Goal: Task Accomplishment & Management: Manage account settings

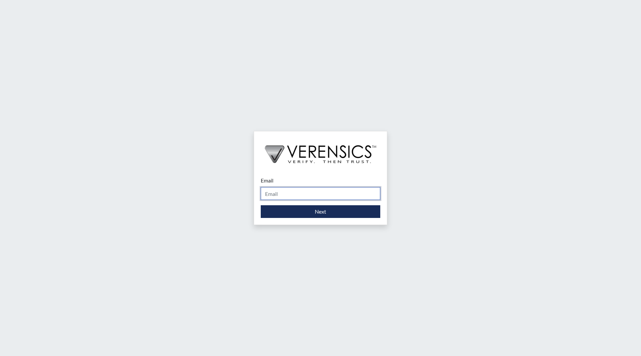
click at [311, 195] on input "Email" at bounding box center [321, 193] width 120 height 13
type input "[EMAIL_ADDRESS][DOMAIN_NAME]"
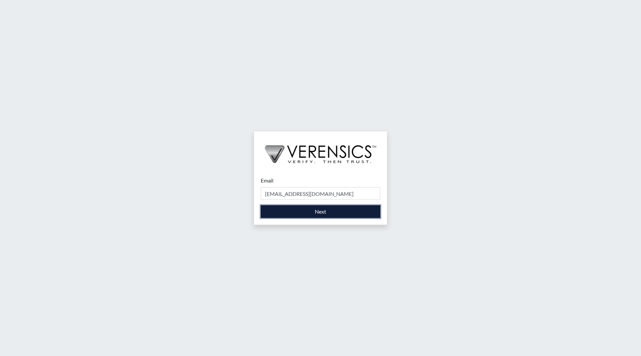
click at [319, 212] on button "Next" at bounding box center [321, 211] width 120 height 13
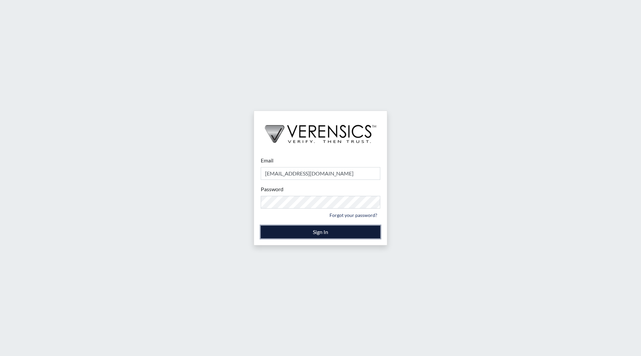
click at [318, 232] on button "Sign In" at bounding box center [321, 231] width 120 height 13
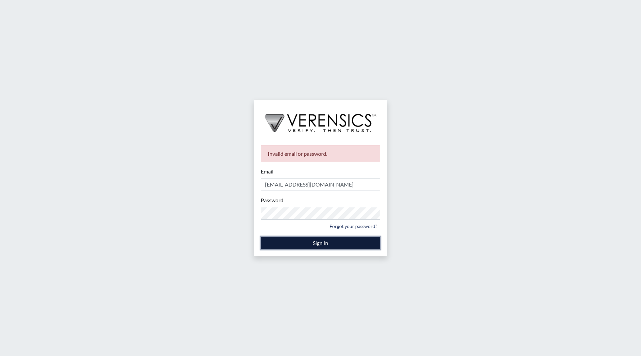
click at [314, 244] on button "Sign In" at bounding box center [321, 242] width 120 height 13
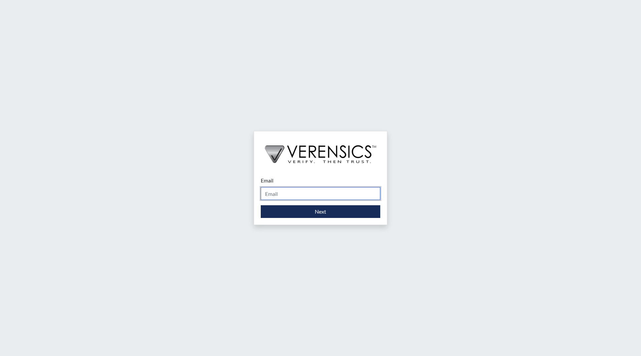
click at [324, 191] on input "Email" at bounding box center [321, 193] width 120 height 13
type input "[EMAIL_ADDRESS][DOMAIN_NAME]"
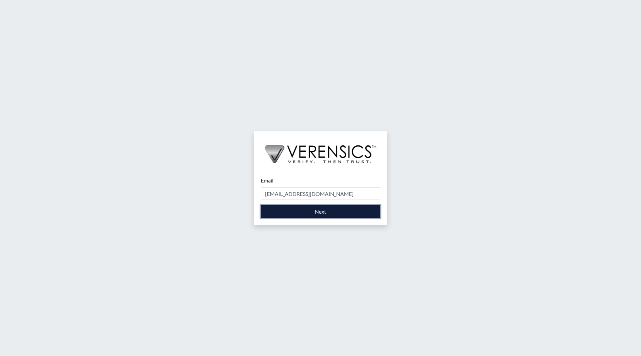
click at [325, 210] on button "Next" at bounding box center [321, 211] width 120 height 13
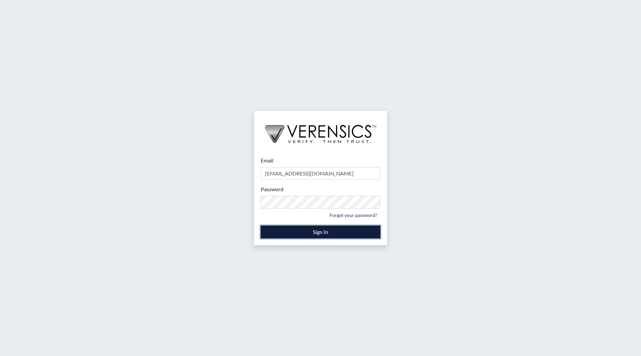
click at [317, 233] on button "Sign In" at bounding box center [321, 231] width 120 height 13
